Goal: Transaction & Acquisition: Book appointment/travel/reservation

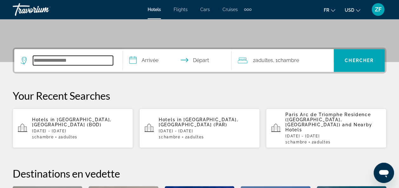
click at [46, 60] on input "Search widget" at bounding box center [73, 61] width 80 height 10
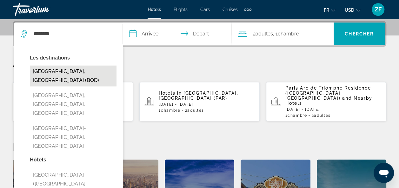
click at [80, 71] on button "[GEOGRAPHIC_DATA], [GEOGRAPHIC_DATA] (BOD)" at bounding box center [73, 76] width 87 height 21
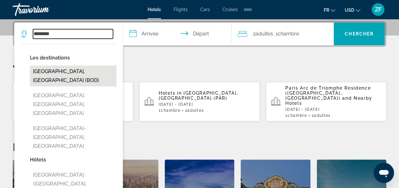
type input "**********"
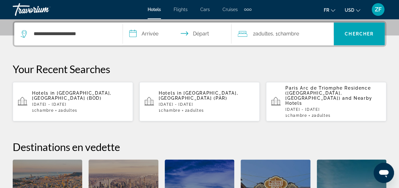
click at [147, 34] on input "**********" at bounding box center [178, 35] width 111 height 25
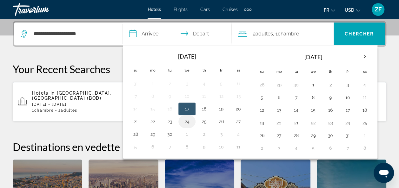
click at [187, 119] on button "24" at bounding box center [187, 121] width 10 height 9
click at [224, 117] on button "26" at bounding box center [221, 121] width 10 height 9
type input "**********"
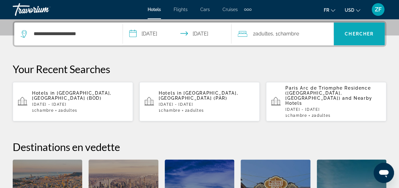
click at [371, 31] on span "Chercher" at bounding box center [359, 33] width 29 height 5
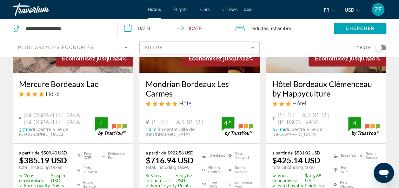
scroll to position [109, 0]
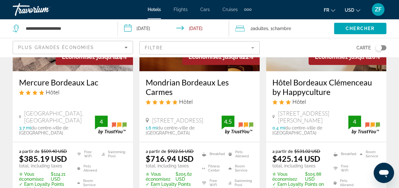
click at [116, 48] on div "Plus grandes économies" at bounding box center [71, 48] width 106 height 8
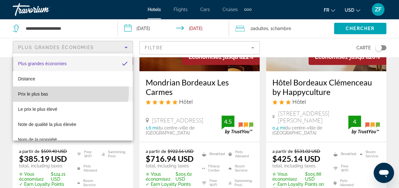
click at [63, 91] on mat-option "Prix le plus bas" at bounding box center [73, 94] width 120 height 15
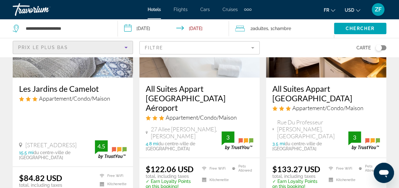
scroll to position [49, 0]
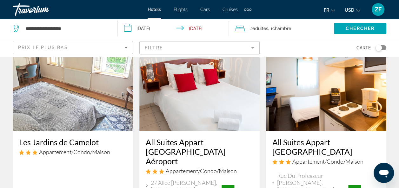
click at [74, 105] on img "Main content" at bounding box center [73, 81] width 120 height 102
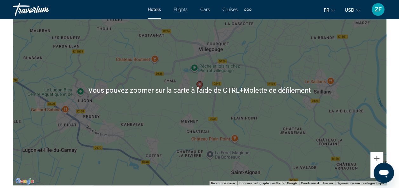
scroll to position [759, 0]
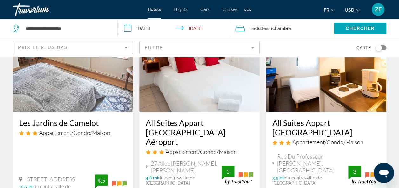
scroll to position [69, 0]
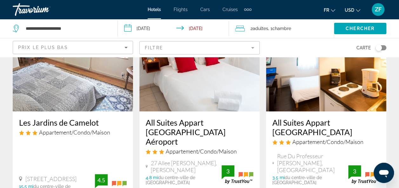
click at [217, 114] on div "All Suites Appart [GEOGRAPHIC_DATA] Aéroport Appartement/Condo/Maison 27 Allee …" at bounding box center [199, 152] width 120 height 80
click at [214, 128] on h3 "All Suites Appart [GEOGRAPHIC_DATA] Aéroport" at bounding box center [200, 132] width 108 height 29
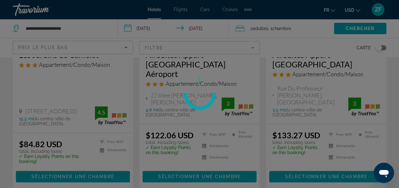
scroll to position [140, 0]
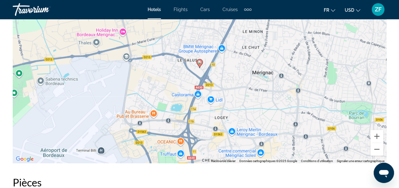
scroll to position [775, 0]
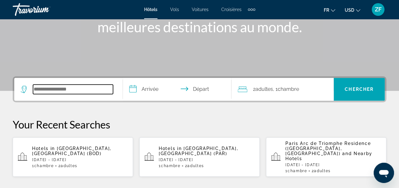
click at [49, 85] on input "Search widget" at bounding box center [73, 90] width 80 height 10
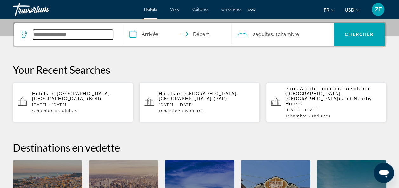
scroll to position [155, 0]
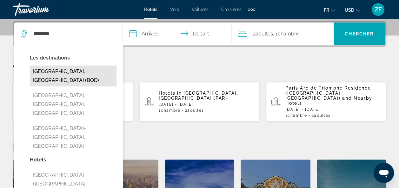
click at [58, 74] on button "[GEOGRAPHIC_DATA], [GEOGRAPHIC_DATA] (BOD)" at bounding box center [73, 76] width 87 height 21
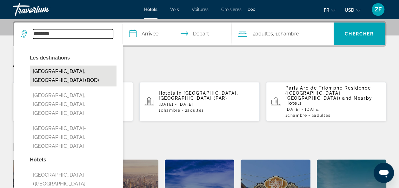
type input "**********"
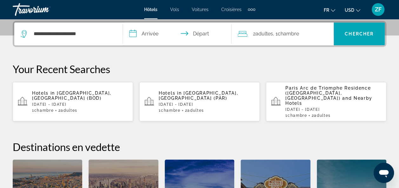
click at [152, 35] on input "**********" at bounding box center [178, 35] width 111 height 25
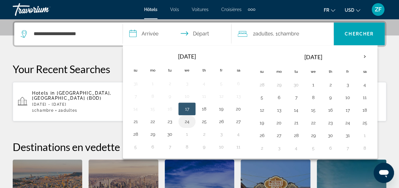
click at [186, 120] on button "24" at bounding box center [187, 121] width 10 height 9
click at [223, 120] on button "26" at bounding box center [221, 121] width 10 height 9
type input "**********"
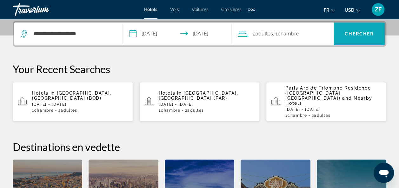
click at [353, 43] on span "Search widget" at bounding box center [358, 34] width 51 height 23
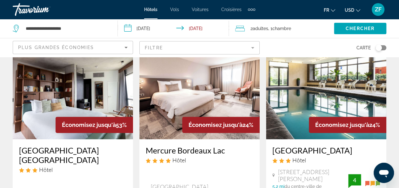
scroll to position [30, 0]
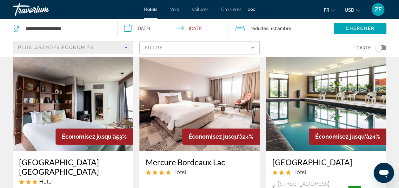
click at [103, 48] on div "Plus grandes économies" at bounding box center [71, 48] width 106 height 8
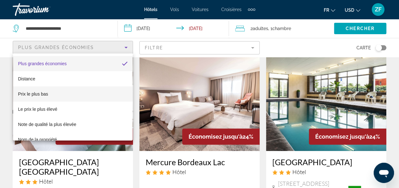
click at [54, 88] on mat-option "Prix le plus bas" at bounding box center [73, 94] width 120 height 15
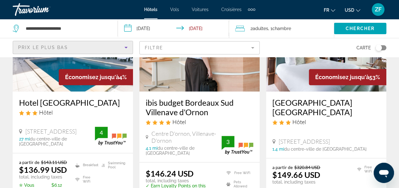
scroll to position [358, 0]
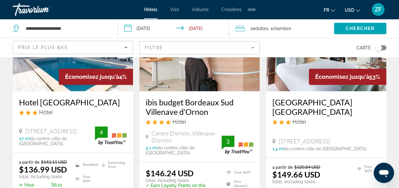
click at [182, 51] on mat-form-field "Filtre" at bounding box center [199, 47] width 120 height 13
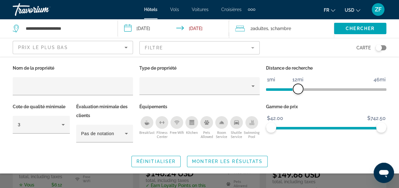
drag, startPoint x: 341, startPoint y: 85, endPoint x: 297, endPoint y: 86, distance: 43.8
click at [297, 86] on span "ngx-slider" at bounding box center [298, 89] width 10 height 10
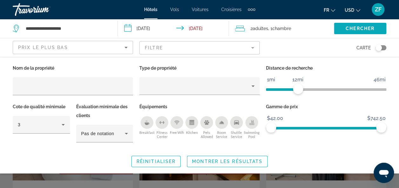
click at [366, 33] on span "Search widget" at bounding box center [360, 28] width 52 height 15
click at [236, 163] on span "Montrer les résultats" at bounding box center [227, 161] width 70 height 5
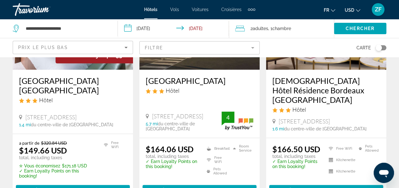
scroll to position [380, 0]
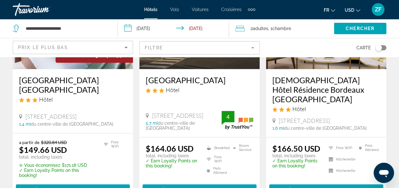
click at [49, 76] on h3 "[GEOGRAPHIC_DATA] [GEOGRAPHIC_DATA]" at bounding box center [73, 85] width 108 height 19
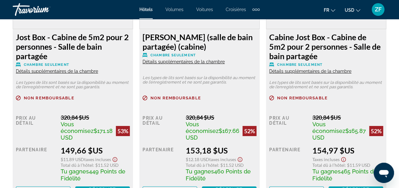
scroll to position [1056, 0]
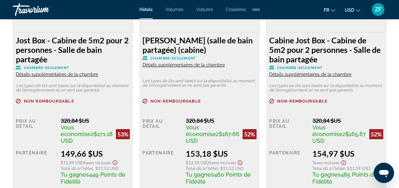
drag, startPoint x: 52, startPoint y: 59, endPoint x: 5, endPoint y: 36, distance: 52.5
copy font "Jost Box - Cabine de 5m2 pour 2 personnes - Salle de bain partagée"
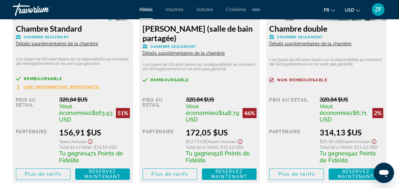
scroll to position [1326, 0]
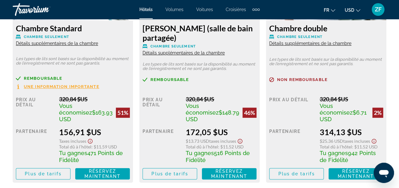
click at [43, 85] on span "Une information importante" at bounding box center [62, 87] width 76 height 4
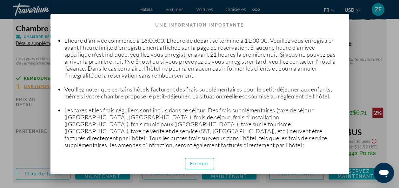
scroll to position [84, 0]
click at [359, 56] on div at bounding box center [199, 94] width 399 height 188
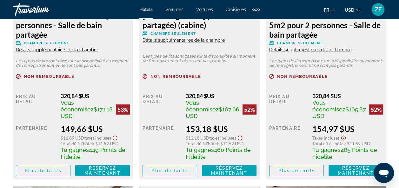
scroll to position [1036, 0]
